Goal: Use online tool/utility: Utilize a website feature to perform a specific function

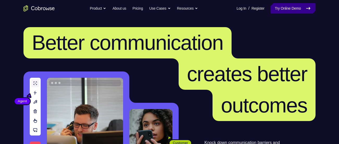
click at [280, 12] on link "Try Online Demo" at bounding box center [293, 8] width 45 height 10
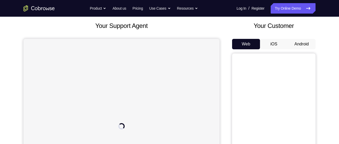
click at [302, 46] on button "Android" at bounding box center [301, 44] width 28 height 10
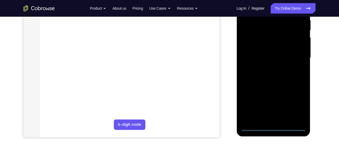
scroll to position [107, 0]
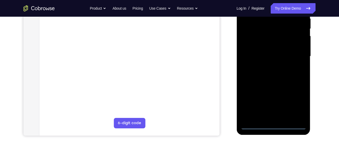
click at [273, 126] on div at bounding box center [273, 56] width 66 height 146
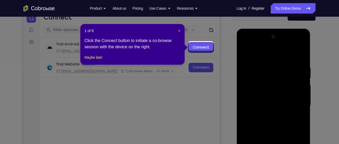
scroll to position [57, 0]
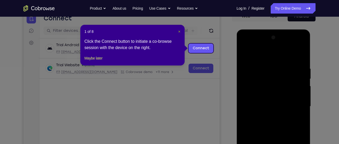
click at [179, 31] on span "×" at bounding box center [179, 31] width 2 height 4
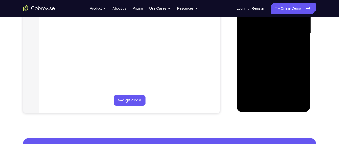
scroll to position [134, 0]
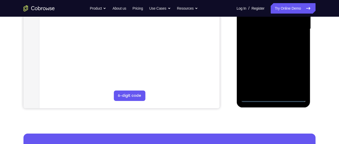
click at [295, 73] on div at bounding box center [273, 29] width 66 height 146
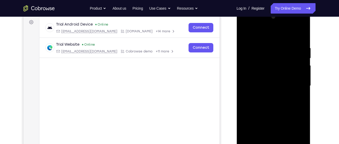
scroll to position [72, 0]
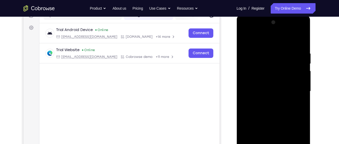
click at [302, 30] on div at bounding box center [273, 91] width 66 height 146
click at [275, 39] on div at bounding box center [273, 91] width 66 height 146
click at [263, 30] on div at bounding box center [273, 91] width 66 height 146
click at [248, 78] on div at bounding box center [273, 91] width 66 height 146
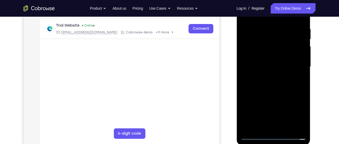
scroll to position [99, 0]
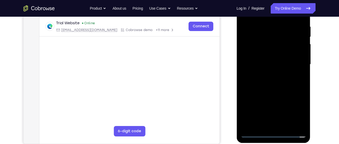
click at [269, 74] on div at bounding box center [273, 64] width 66 height 146
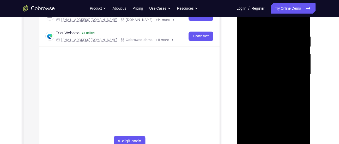
scroll to position [89, 0]
click at [265, 68] on div at bounding box center [273, 74] width 66 height 146
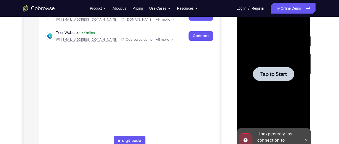
click at [278, 74] on span "Tap to Start" at bounding box center [273, 73] width 27 height 5
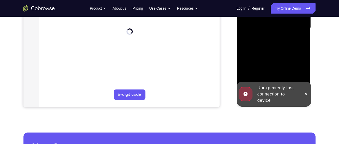
scroll to position [137, 0]
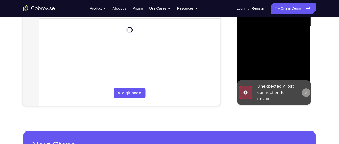
click at [304, 92] on icon at bounding box center [306, 92] width 4 height 4
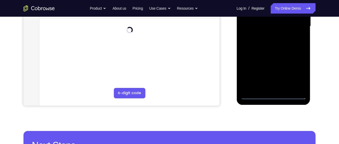
click at [273, 95] on div at bounding box center [273, 26] width 66 height 146
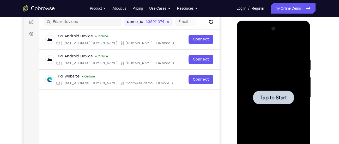
scroll to position [65, 0]
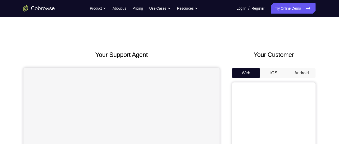
scroll to position [26, 0]
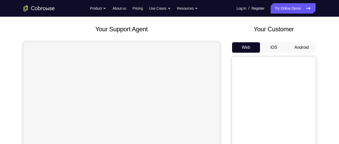
click at [299, 45] on button "Android" at bounding box center [301, 47] width 28 height 10
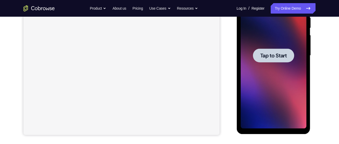
scroll to position [0, 0]
click at [277, 57] on span "Tap to Start" at bounding box center [273, 55] width 27 height 5
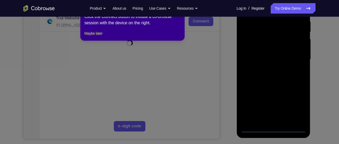
click at [274, 128] on icon at bounding box center [171, 70] width 343 height 147
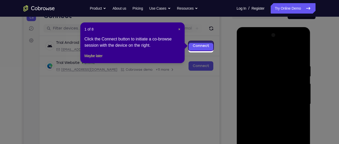
scroll to position [57, 0]
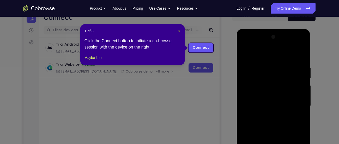
click at [179, 30] on span "×" at bounding box center [179, 31] width 2 height 4
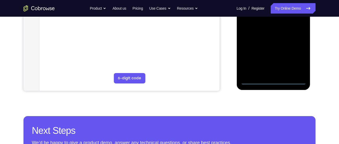
scroll to position [158, 0]
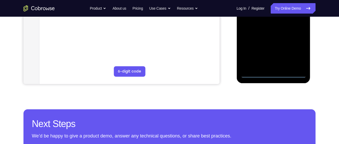
click at [273, 71] on div at bounding box center [273, 5] width 66 height 146
click at [274, 73] on div at bounding box center [273, 5] width 66 height 146
click at [296, 53] on div at bounding box center [273, 5] width 66 height 146
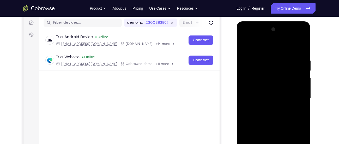
scroll to position [61, 0]
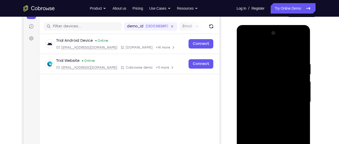
click at [302, 41] on div at bounding box center [273, 102] width 66 height 146
click at [280, 49] on div at bounding box center [273, 102] width 66 height 146
click at [254, 41] on div at bounding box center [273, 102] width 66 height 146
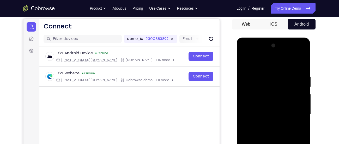
click at [302, 53] on div at bounding box center [273, 114] width 66 height 146
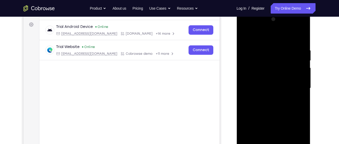
scroll to position [64, 0]
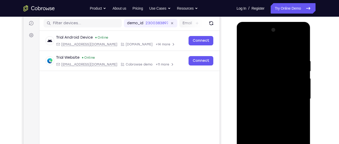
click at [265, 35] on div at bounding box center [273, 99] width 66 height 146
click at [264, 38] on div at bounding box center [273, 99] width 66 height 146
click at [261, 38] on div at bounding box center [273, 99] width 66 height 146
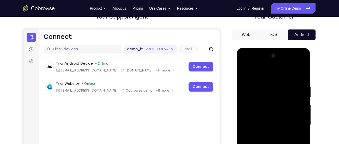
scroll to position [34, 0]
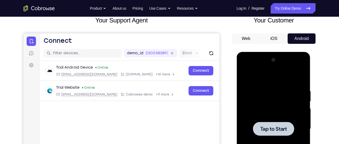
click at [272, 52] on div "Tap to Start" at bounding box center [273, 52] width 74 height 0
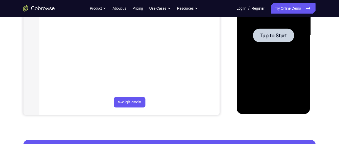
scroll to position [128, 0]
click at [272, 37] on span "Tap to Start" at bounding box center [273, 35] width 27 height 5
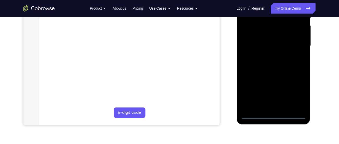
scroll to position [119, 0]
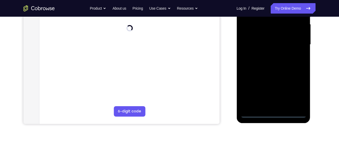
click at [271, 112] on div at bounding box center [273, 45] width 66 height 146
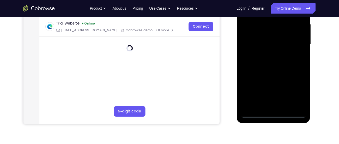
click at [296, 88] on div at bounding box center [273, 45] width 66 height 146
click at [296, 91] on div at bounding box center [273, 45] width 66 height 146
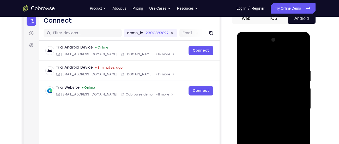
scroll to position [54, 0]
click at [302, 48] on div at bounding box center [273, 109] width 66 height 146
click at [280, 55] on div at bounding box center [273, 109] width 66 height 146
click at [267, 46] on div at bounding box center [273, 109] width 66 height 146
click at [251, 95] on div at bounding box center [273, 109] width 66 height 146
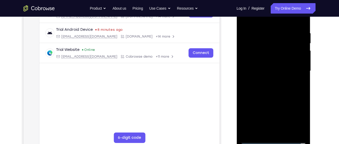
scroll to position [95, 0]
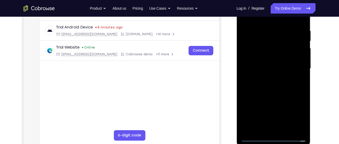
click at [268, 76] on div at bounding box center [273, 69] width 66 height 146
click at [262, 64] on div at bounding box center [273, 69] width 66 height 146
click at [257, 57] on div at bounding box center [273, 69] width 66 height 146
click at [271, 67] on div at bounding box center [273, 69] width 66 height 146
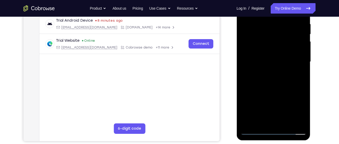
scroll to position [100, 0]
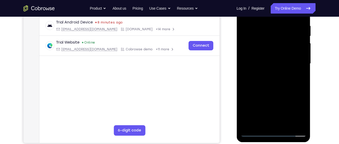
click at [272, 83] on div at bounding box center [273, 64] width 66 height 146
click at [273, 81] on div at bounding box center [273, 64] width 66 height 146
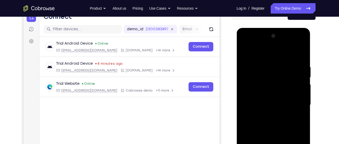
scroll to position [58, 0]
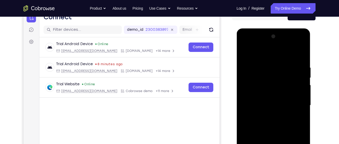
drag, startPoint x: 291, startPoint y: 66, endPoint x: 261, endPoint y: 66, distance: 30.0
click at [261, 66] on div at bounding box center [273, 105] width 66 height 146
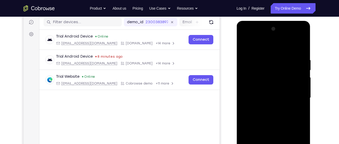
scroll to position [64, 0]
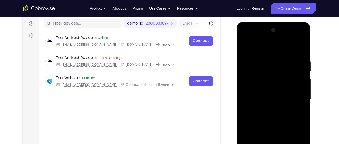
drag, startPoint x: 257, startPoint y: 59, endPoint x: 300, endPoint y: 60, distance: 43.6
click at [300, 60] on div at bounding box center [273, 99] width 66 height 146
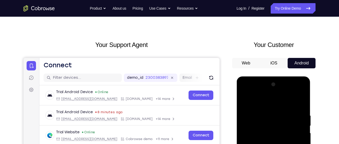
scroll to position [8, 0]
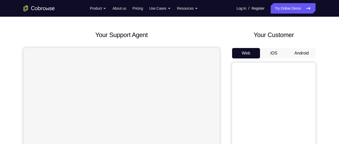
click at [300, 53] on button "Android" at bounding box center [301, 53] width 28 height 10
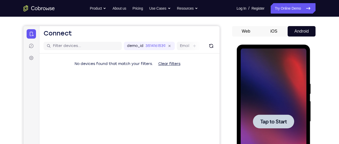
click at [275, 117] on div at bounding box center [273, 121] width 41 height 14
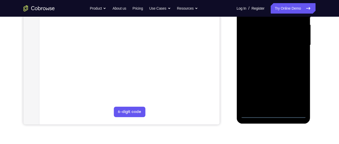
scroll to position [120, 0]
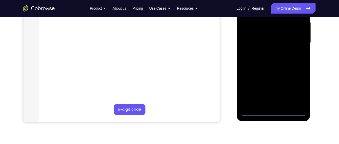
click at [271, 108] on div at bounding box center [273, 43] width 66 height 146
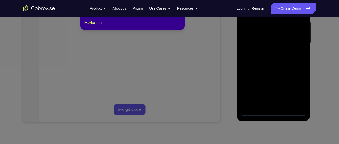
click at [275, 112] on icon at bounding box center [171, 62] width 343 height 164
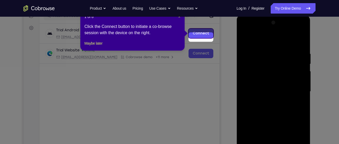
scroll to position [58, 0]
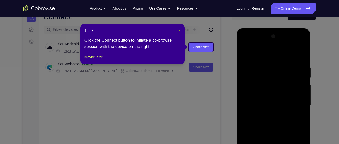
click at [178, 30] on span "×" at bounding box center [179, 30] width 2 height 4
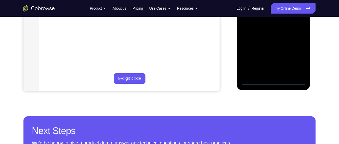
scroll to position [156, 0]
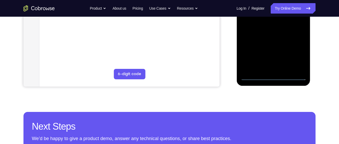
click at [273, 77] on div at bounding box center [273, 7] width 66 height 146
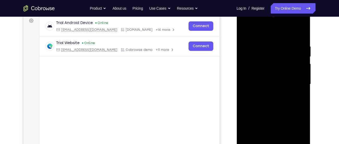
scroll to position [79, 0]
click at [297, 128] on div at bounding box center [273, 84] width 66 height 146
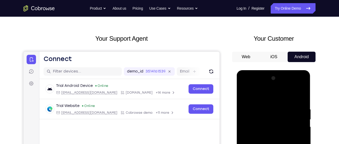
scroll to position [16, 0]
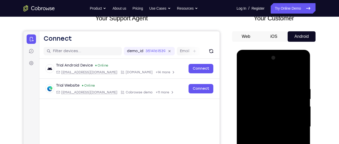
scroll to position [37, 0]
click at [279, 75] on div at bounding box center [273, 126] width 66 height 146
click at [265, 64] on div at bounding box center [273, 126] width 66 height 146
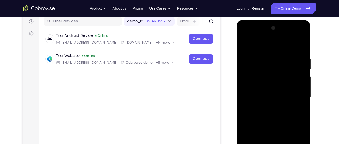
click at [246, 87] on div at bounding box center [273, 97] width 66 height 146
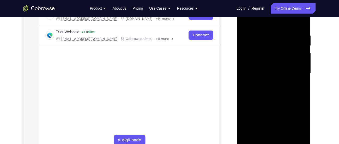
scroll to position [90, 0]
click at [269, 82] on div at bounding box center [273, 73] width 66 height 146
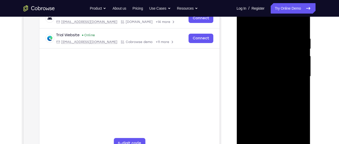
scroll to position [87, 0]
click at [278, 52] on div at bounding box center [273, 76] width 66 height 146
click at [264, 52] on div at bounding box center [273, 76] width 66 height 146
click at [257, 64] on div at bounding box center [273, 76] width 66 height 146
click at [269, 75] on div at bounding box center [273, 76] width 66 height 146
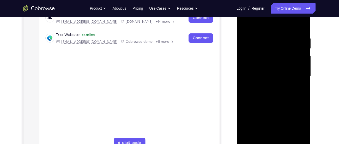
click at [269, 93] on div at bounding box center [273, 76] width 66 height 146
click at [268, 91] on div at bounding box center [273, 76] width 66 height 146
click at [300, 29] on div at bounding box center [273, 76] width 66 height 146
click at [303, 21] on div at bounding box center [273, 76] width 66 height 146
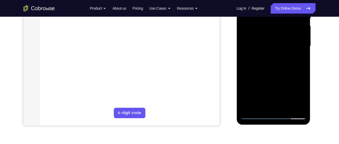
scroll to position [118, 0]
click at [287, 106] on div at bounding box center [273, 45] width 66 height 146
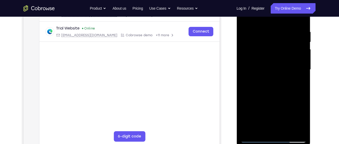
click at [273, 98] on div at bounding box center [273, 70] width 66 height 146
click at [267, 78] on div at bounding box center [273, 70] width 66 height 146
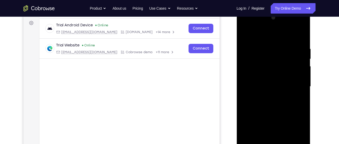
scroll to position [75, 0]
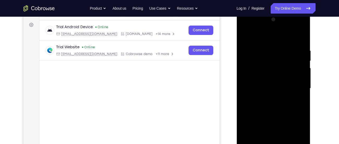
click at [246, 37] on div at bounding box center [273, 88] width 66 height 146
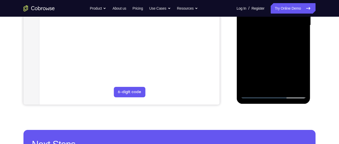
scroll to position [141, 0]
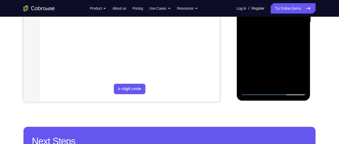
click at [269, 43] on div at bounding box center [273, 22] width 66 height 146
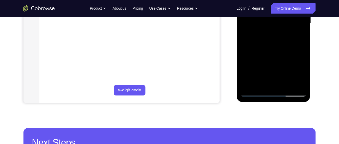
scroll to position [140, 0]
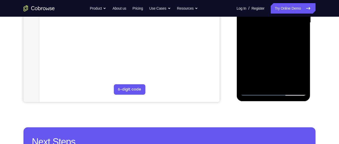
click at [254, 92] on div at bounding box center [273, 23] width 66 height 146
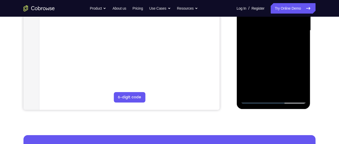
scroll to position [133, 0]
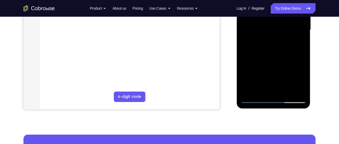
click at [254, 99] on div at bounding box center [273, 30] width 66 height 146
click at [255, 97] on div at bounding box center [273, 30] width 66 height 146
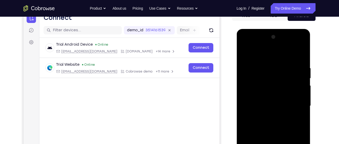
scroll to position [57, 0]
click at [244, 53] on div at bounding box center [273, 106] width 66 height 146
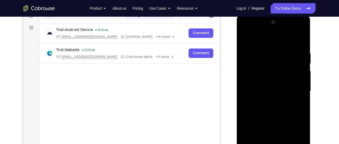
scroll to position [73, 0]
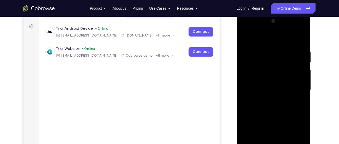
drag, startPoint x: 296, startPoint y: 67, endPoint x: 265, endPoint y: 68, distance: 30.8
click at [265, 68] on div at bounding box center [273, 90] width 66 height 146
drag, startPoint x: 292, startPoint y: 65, endPoint x: 253, endPoint y: 67, distance: 38.4
click at [253, 67] on div at bounding box center [273, 90] width 66 height 146
click at [247, 39] on div at bounding box center [273, 90] width 66 height 146
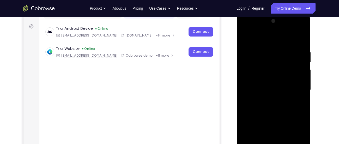
click at [295, 48] on div at bounding box center [273, 90] width 66 height 146
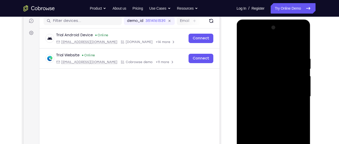
scroll to position [64, 0]
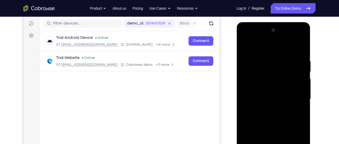
click at [300, 48] on div at bounding box center [273, 99] width 66 height 146
click at [263, 58] on div at bounding box center [273, 99] width 66 height 146
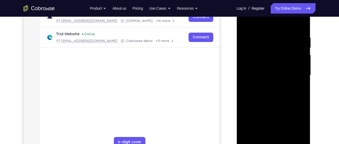
scroll to position [87, 0]
click at [293, 20] on div at bounding box center [273, 76] width 66 height 146
click at [300, 26] on div at bounding box center [273, 76] width 66 height 146
drag, startPoint x: 281, startPoint y: 87, endPoint x: 275, endPoint y: 41, distance: 46.2
click at [275, 41] on div at bounding box center [273, 76] width 66 height 146
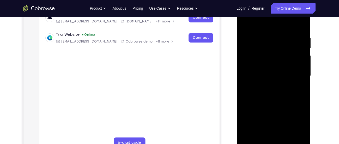
drag, startPoint x: 272, startPoint y: 90, endPoint x: 267, endPoint y: 28, distance: 62.0
click at [267, 28] on div at bounding box center [273, 76] width 66 height 146
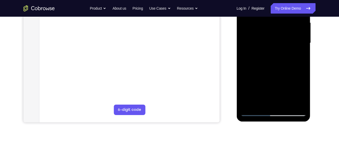
scroll to position [121, 0]
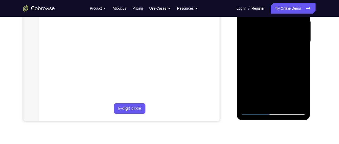
drag, startPoint x: 280, startPoint y: 87, endPoint x: 269, endPoint y: 19, distance: 68.3
click at [269, 19] on div at bounding box center [273, 42] width 66 height 146
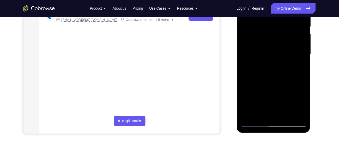
scroll to position [106, 0]
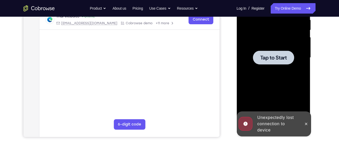
drag, startPoint x: 278, startPoint y: 84, endPoint x: 272, endPoint y: 29, distance: 55.9
